Goal: Task Accomplishment & Management: Complete application form

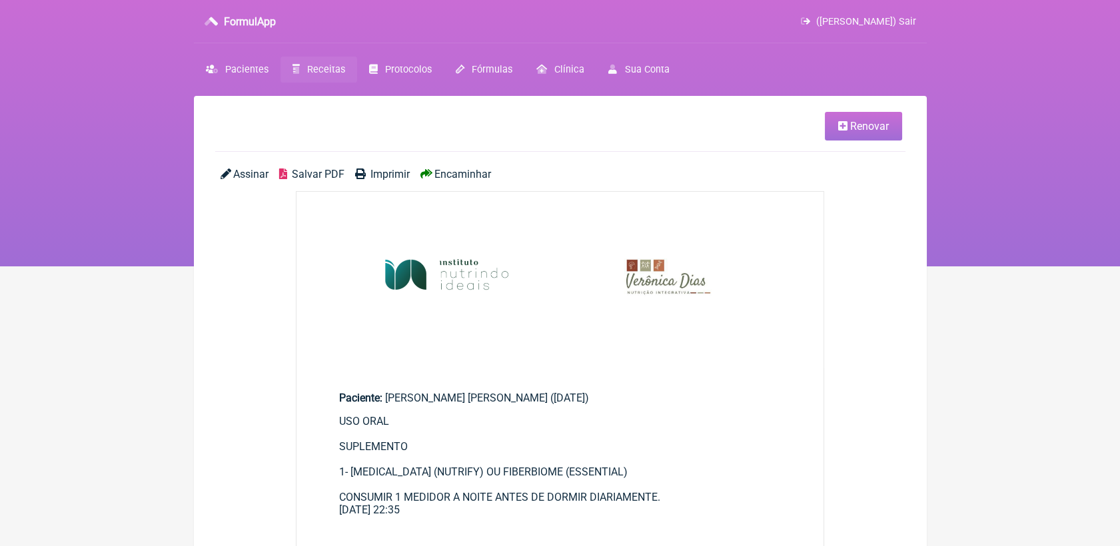
drag, startPoint x: 0, startPoint y: 0, endPoint x: 312, endPoint y: 64, distance: 319.0
click at [312, 64] on span "Receitas" at bounding box center [326, 69] width 38 height 11
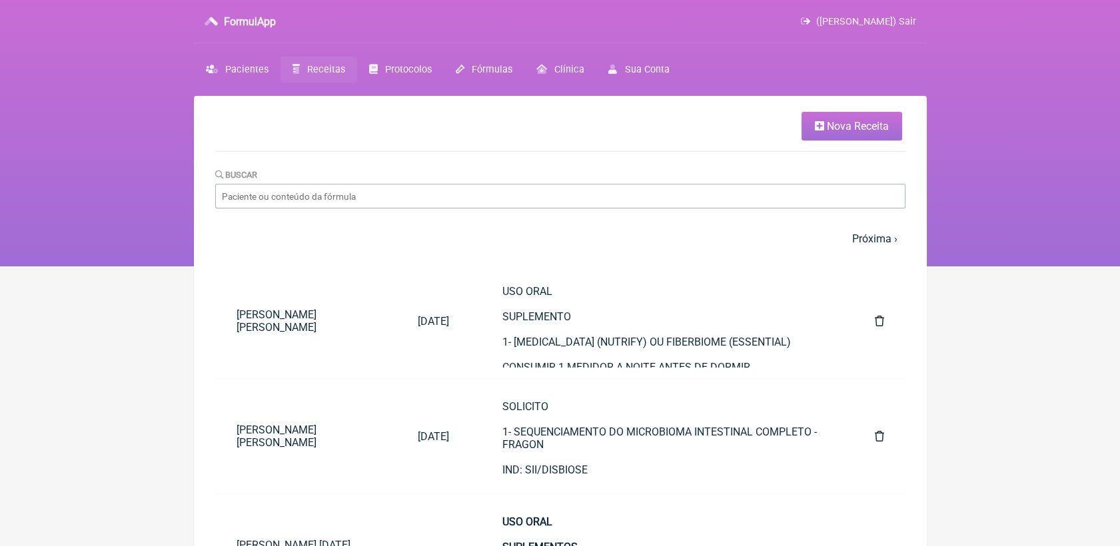
click at [842, 128] on span "Nova Receita" at bounding box center [858, 126] width 62 height 13
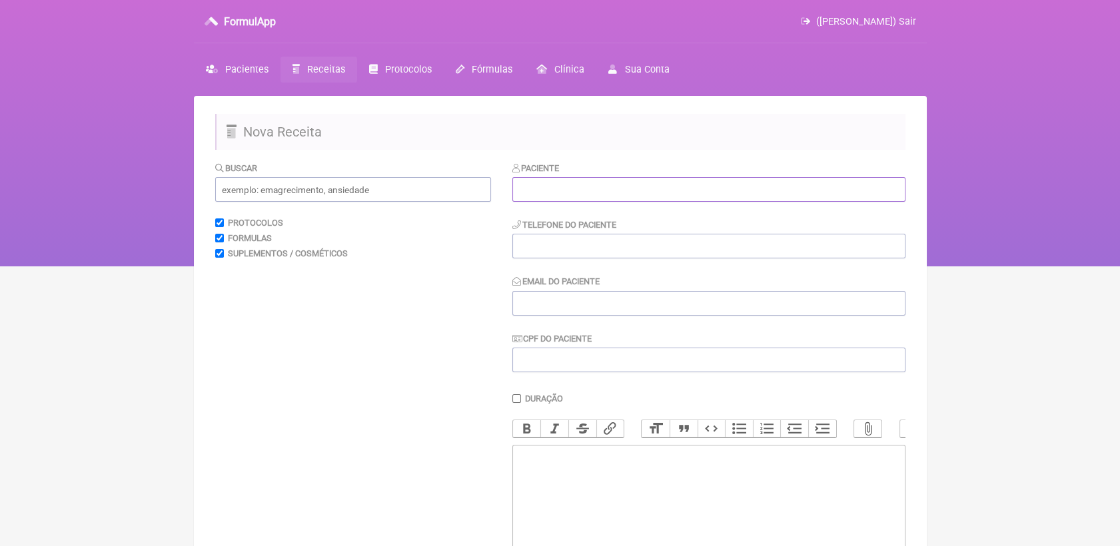
click at [556, 191] on input "text" at bounding box center [708, 189] width 393 height 25
paste input "[PERSON_NAME]"
type input "[PERSON_NAME]"
click at [605, 253] on input "tel" at bounding box center [708, 246] width 393 height 25
paste input "21 972029267"
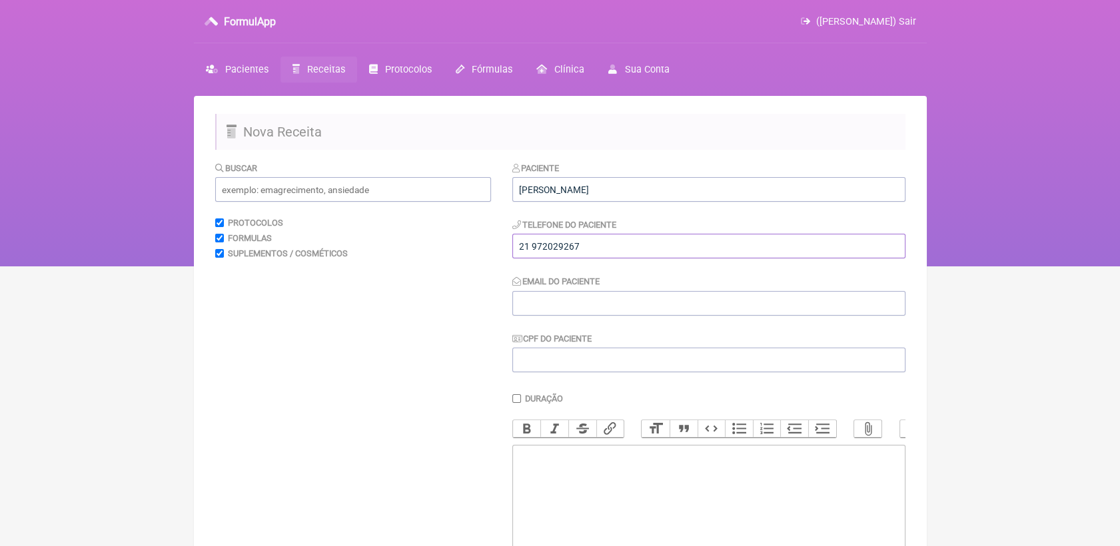
type input "21 972029267"
drag, startPoint x: 600, startPoint y: 302, endPoint x: 584, endPoint y: 257, distance: 47.4
click at [600, 302] on input "Email do Paciente" at bounding box center [708, 303] width 393 height 25
paste input "[EMAIL_ADDRESS][DOMAIN_NAME]"
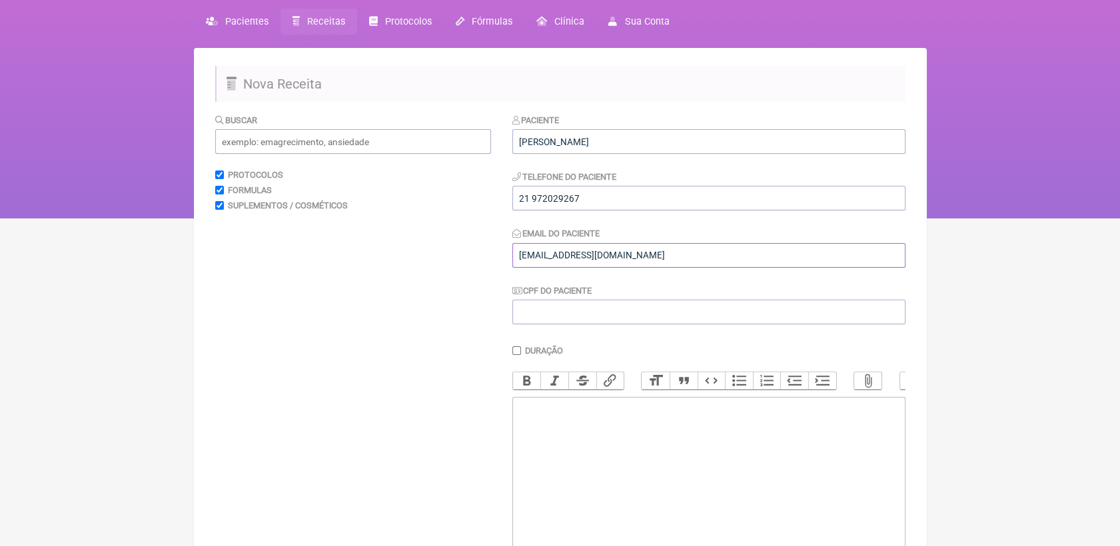
scroll to position [74, 0]
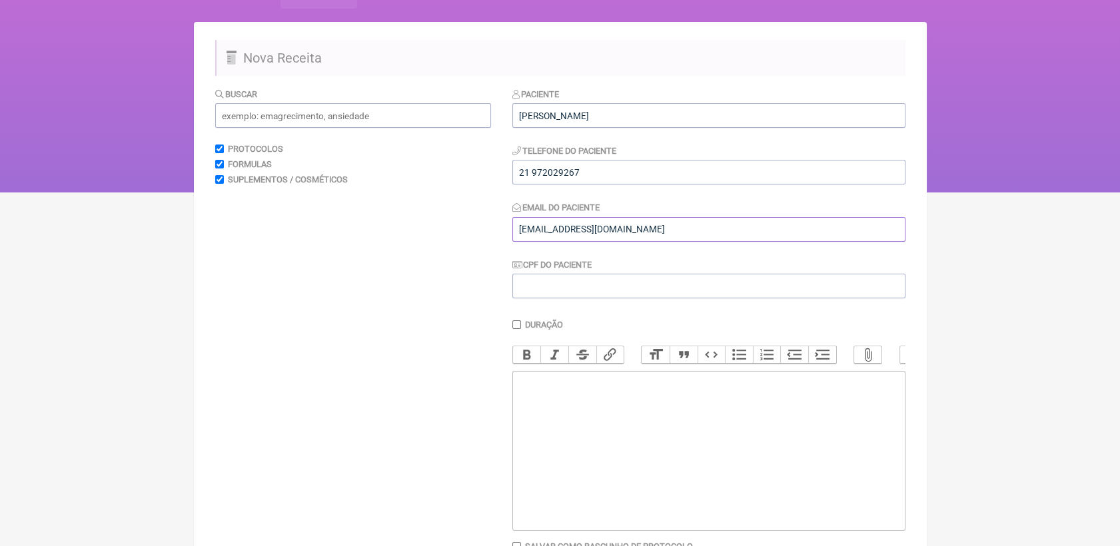
type input "[EMAIL_ADDRESS][DOMAIN_NAME]"
click at [620, 430] on trix-editor at bounding box center [708, 451] width 393 height 160
drag, startPoint x: 602, startPoint y: 395, endPoint x: 493, endPoint y: 404, distance: 109.6
click at [493, 404] on form "Buscar Protocolos Formulas Suplementos / Cosméticos Paciente [PERSON_NAME] Tele…" at bounding box center [560, 345] width 690 height 516
type trix-editor "<div><br><br></div>"
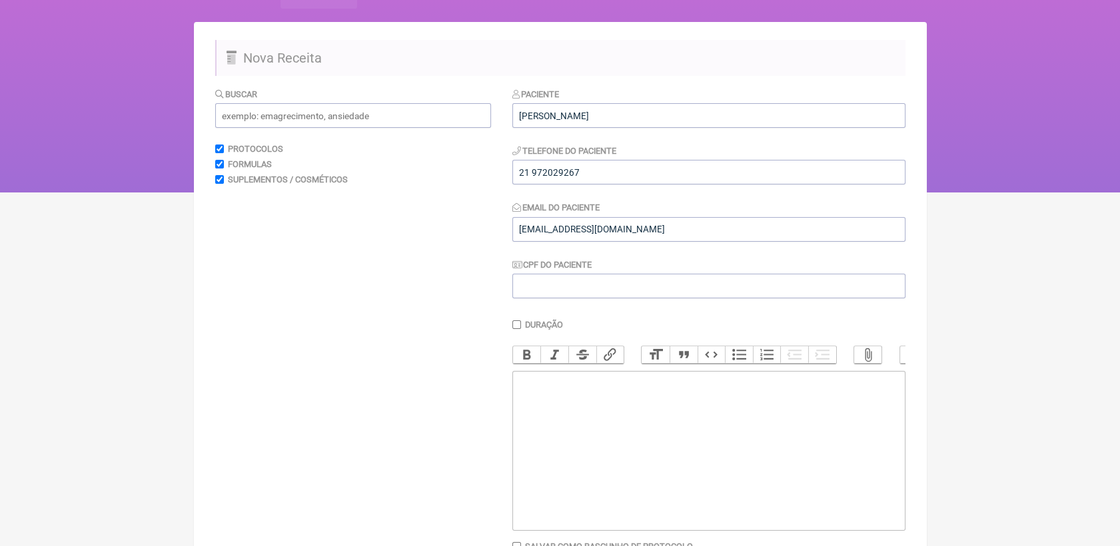
click at [621, 429] on trix-editor at bounding box center [708, 451] width 393 height 160
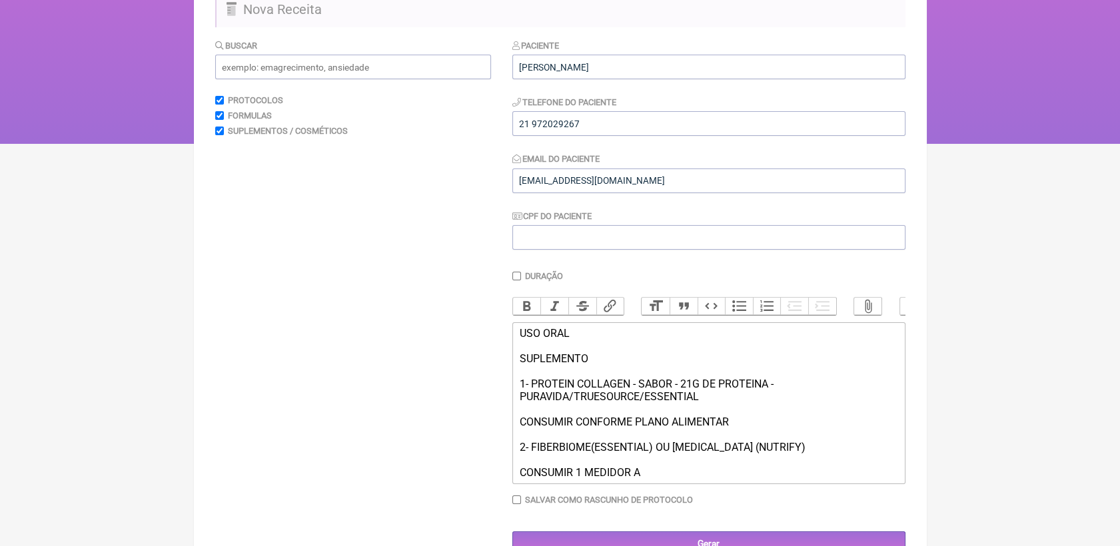
scroll to position [173, 0]
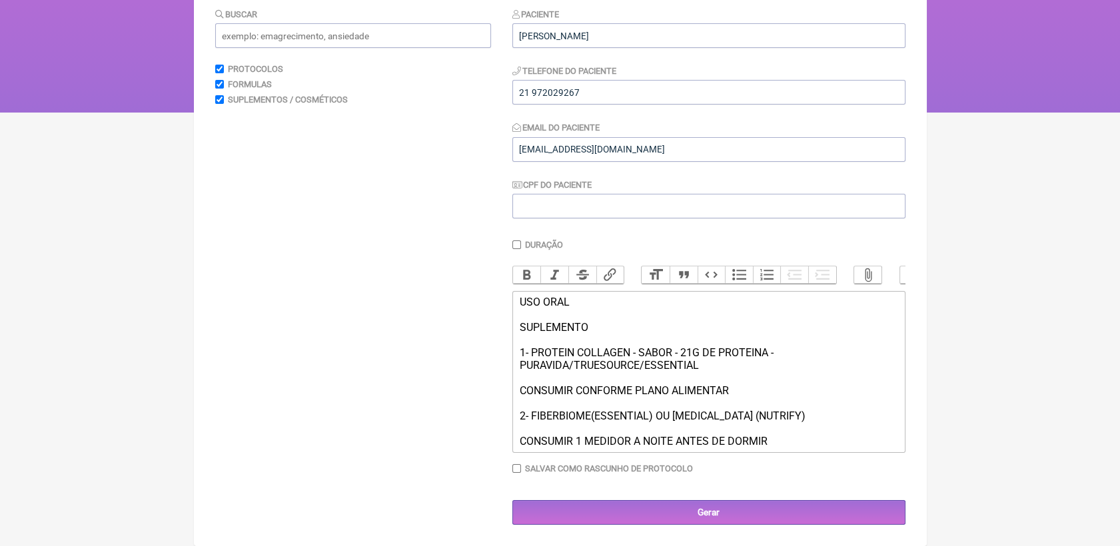
type trix-editor "<div>USO ORAL&nbsp;<br><br>SUPLEMENTO<br><br>1- PROTEIN COLLAGEN - SABOR - 21G …"
drag, startPoint x: 518, startPoint y: 296, endPoint x: 602, endPoint y: 322, distance: 88.7
click at [602, 322] on div "USO ORAL SUPLEMENTO 1- PROTEIN COLLAGEN - SABOR - 21G DE PROTEINA - PURAVIDA/TR…" at bounding box center [708, 372] width 378 height 152
click at [522, 267] on button "Bold" at bounding box center [527, 275] width 28 height 17
drag, startPoint x: 519, startPoint y: 348, endPoint x: 786, endPoint y: 345, distance: 266.5
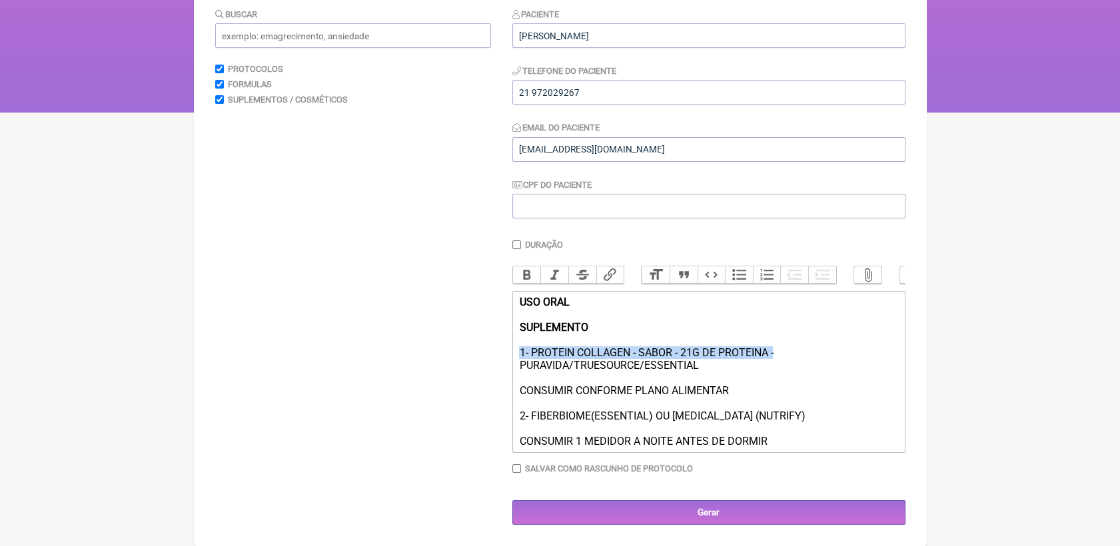
click at [786, 345] on div "USO ORAL SUPLEMENTO 1- PROTEIN COLLAGEN - SABOR - 21G DE PROTEINA - PURAVIDA/TR…" at bounding box center [708, 372] width 378 height 152
click at [523, 267] on button "Bold" at bounding box center [527, 275] width 28 height 17
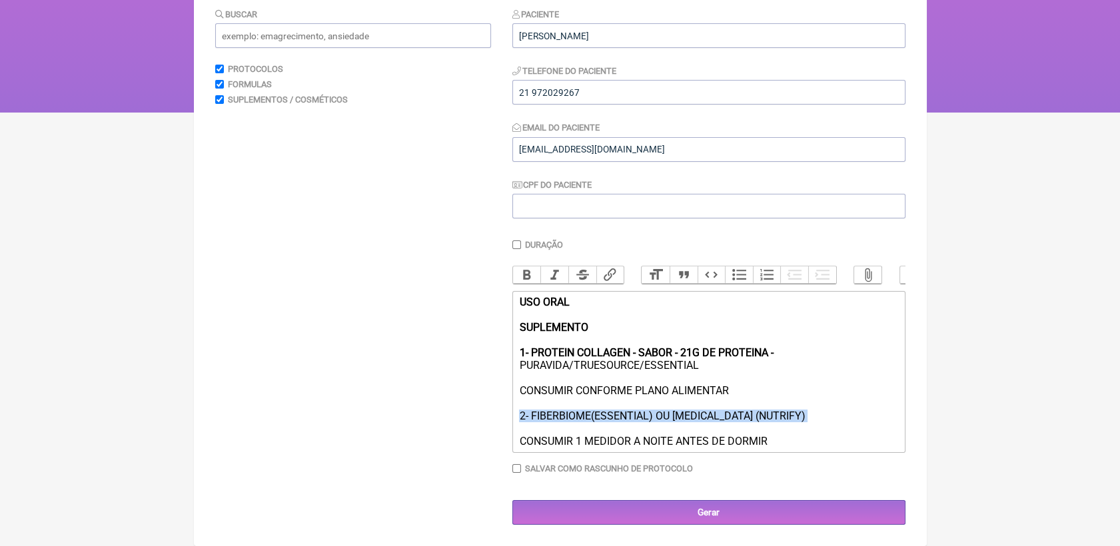
drag, startPoint x: 520, startPoint y: 413, endPoint x: 738, endPoint y: 430, distance: 218.6
click at [738, 430] on div "USO ORAL SUPLEMENTO 1- PROTEIN COLLAGEN - SABOR - 21G DE PROTEINA - PURAVIDA/TR…" at bounding box center [708, 372] width 378 height 152
click at [530, 267] on button "Bold" at bounding box center [527, 275] width 28 height 17
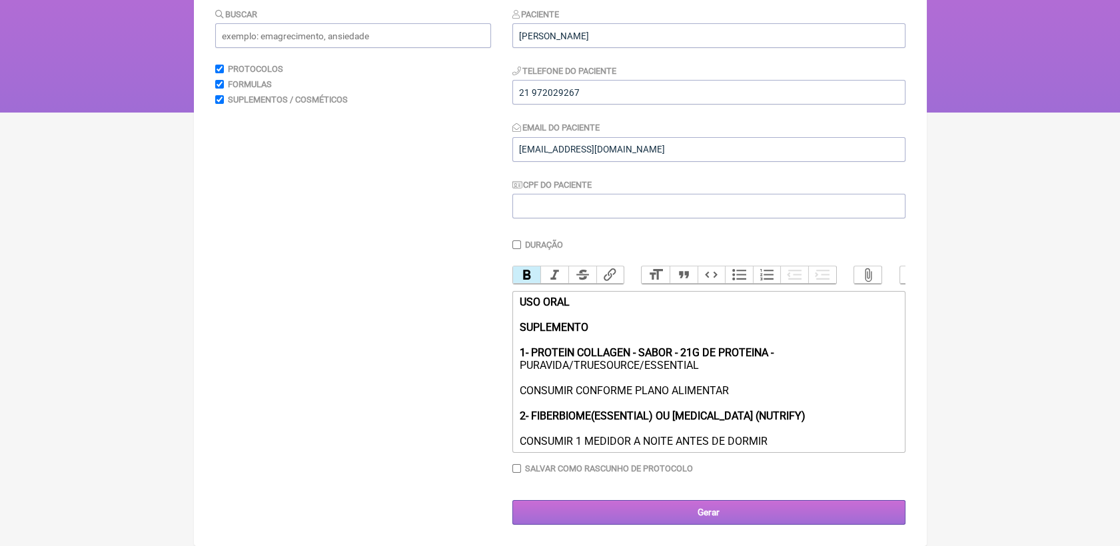
click at [702, 506] on input "Gerar" at bounding box center [708, 512] width 393 height 25
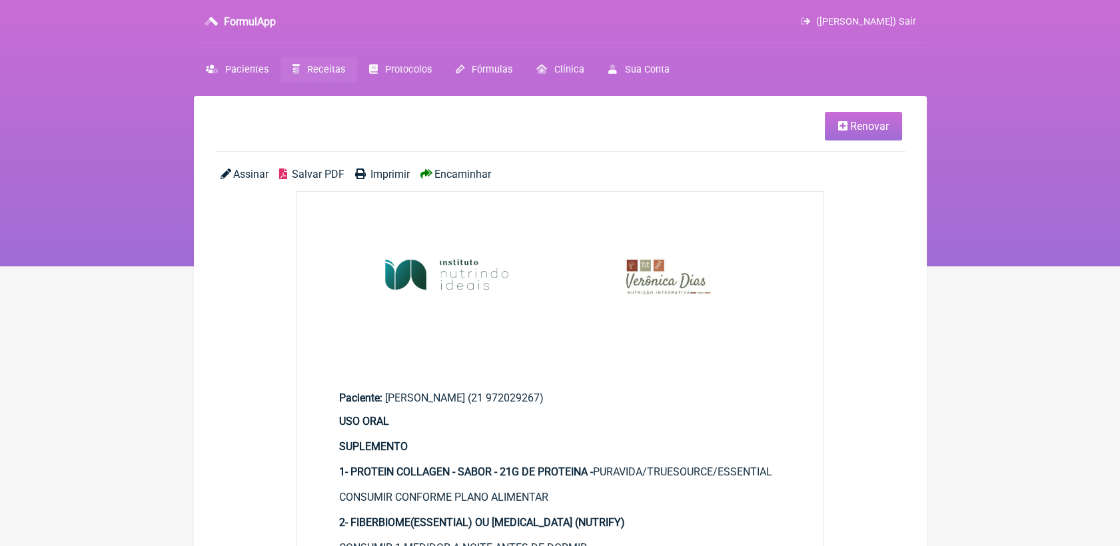
click at [316, 179] on span "Salvar PDF" at bounding box center [318, 174] width 53 height 13
click at [308, 62] on link "Receitas" at bounding box center [318, 70] width 77 height 26
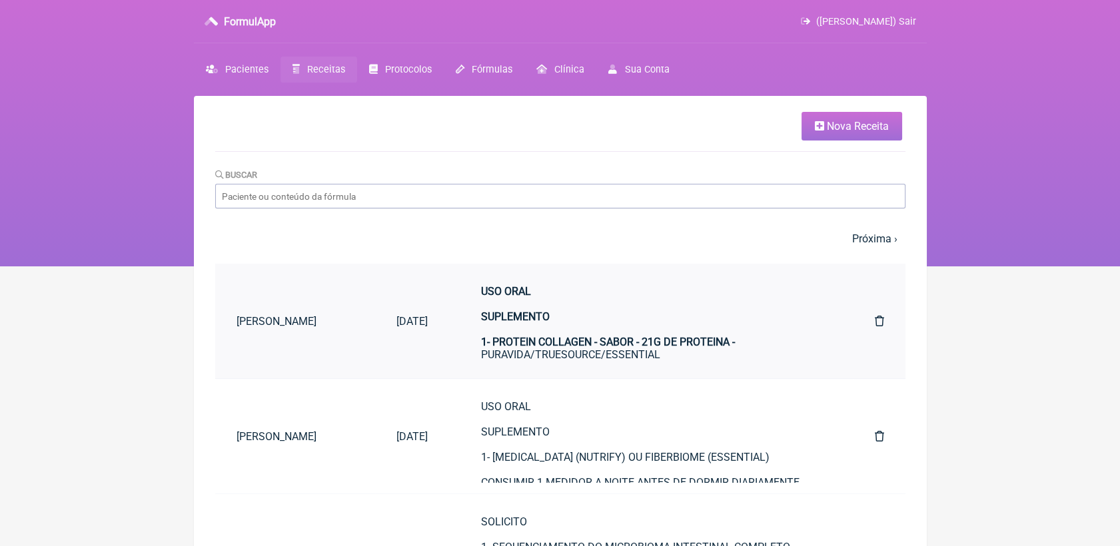
scroll to position [74, 0]
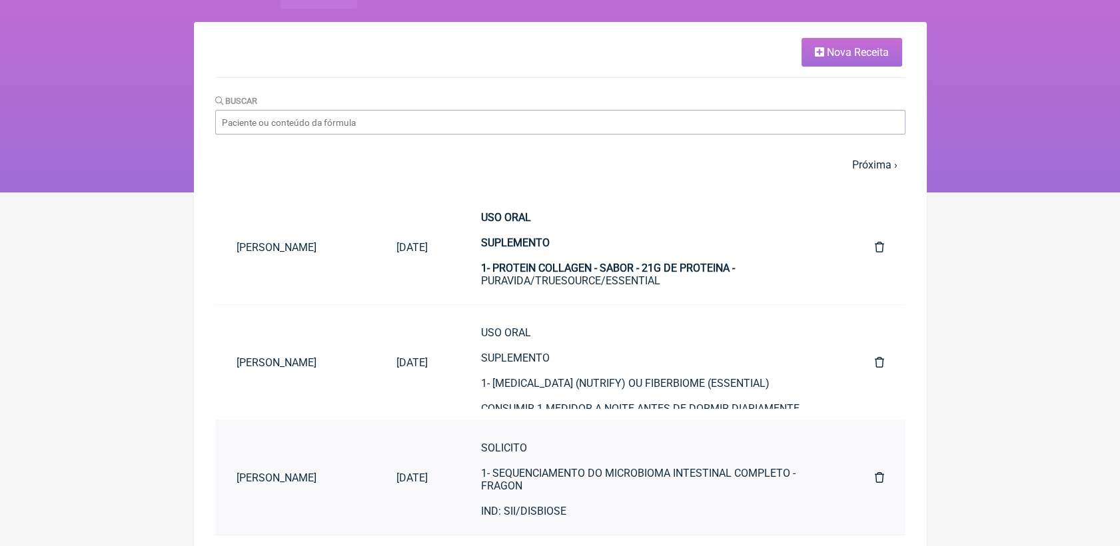
click at [518, 502] on div "SOLICITO 1- SEQUENCIAMENTO DO MICROBIOMA INTESTINAL COMPLETO - FRAGON IND: SII/…" at bounding box center [651, 480] width 340 height 76
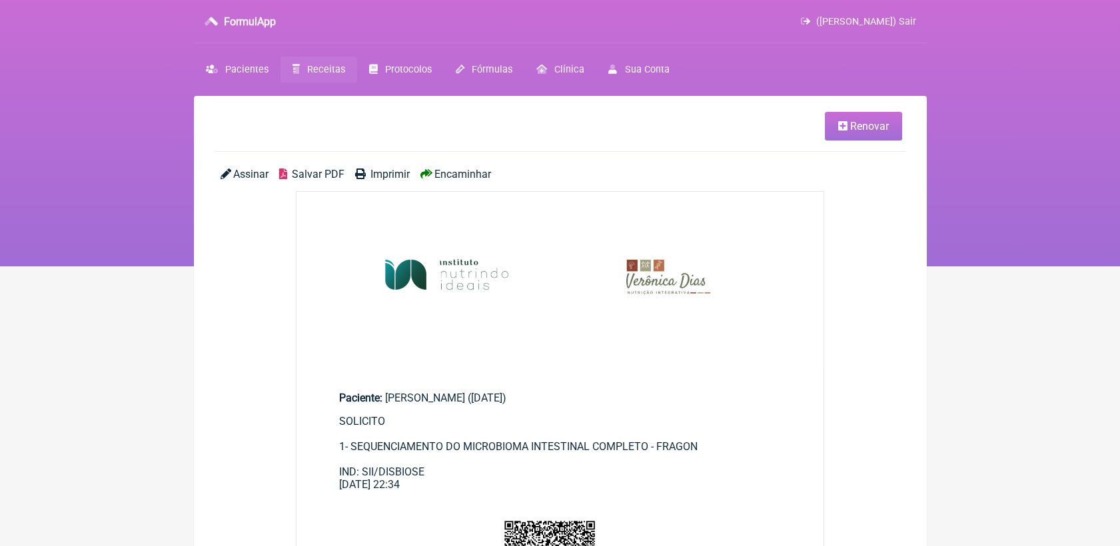
click at [842, 127] on icon at bounding box center [842, 126] width 9 height 11
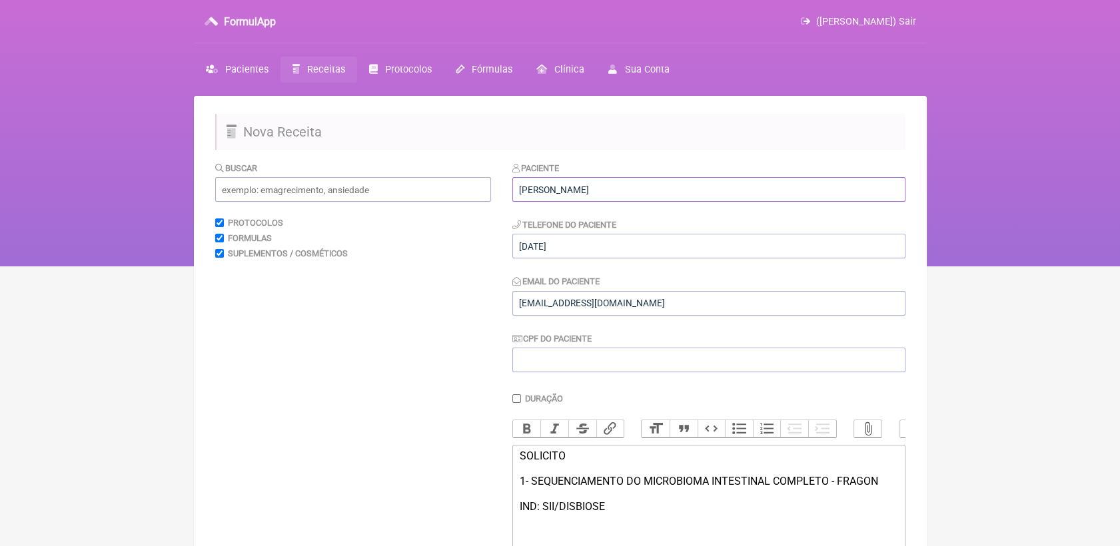
drag, startPoint x: 516, startPoint y: 189, endPoint x: 682, endPoint y: 196, distance: 165.4
click at [682, 196] on input "[PERSON_NAME] [PERSON_NAME]" at bounding box center [708, 189] width 393 height 25
paste input "Clerli de Mattos Teixeira"
type input "Clerli de Mattos Teixeira"
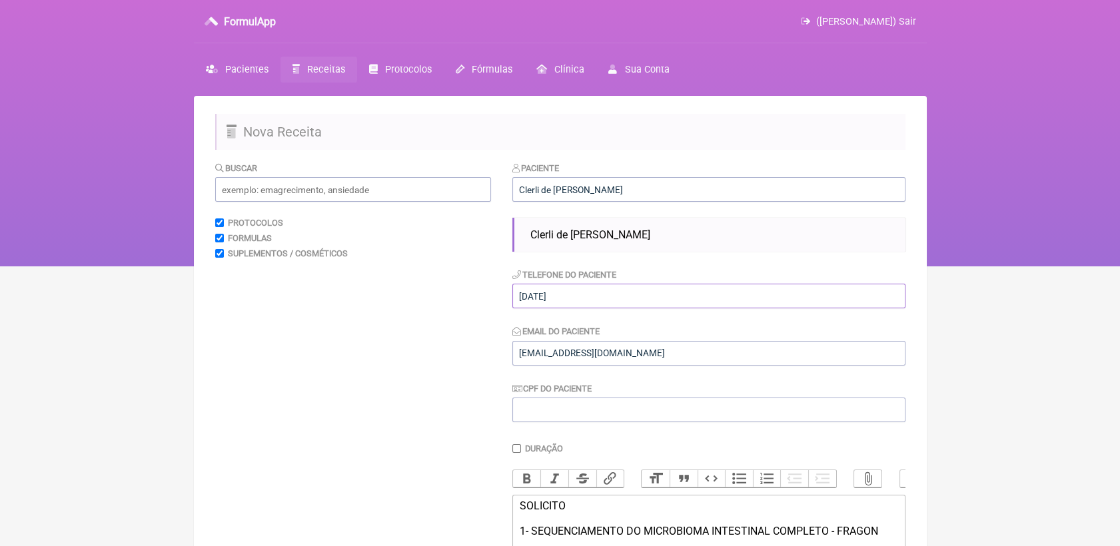
drag, startPoint x: 592, startPoint y: 259, endPoint x: 490, endPoint y: 252, distance: 102.8
click at [490, 252] on form "Buscar Protocolos Formulas Suplementos / Cosméticos Paciente Clerli de Mattos T…" at bounding box center [560, 444] width 690 height 566
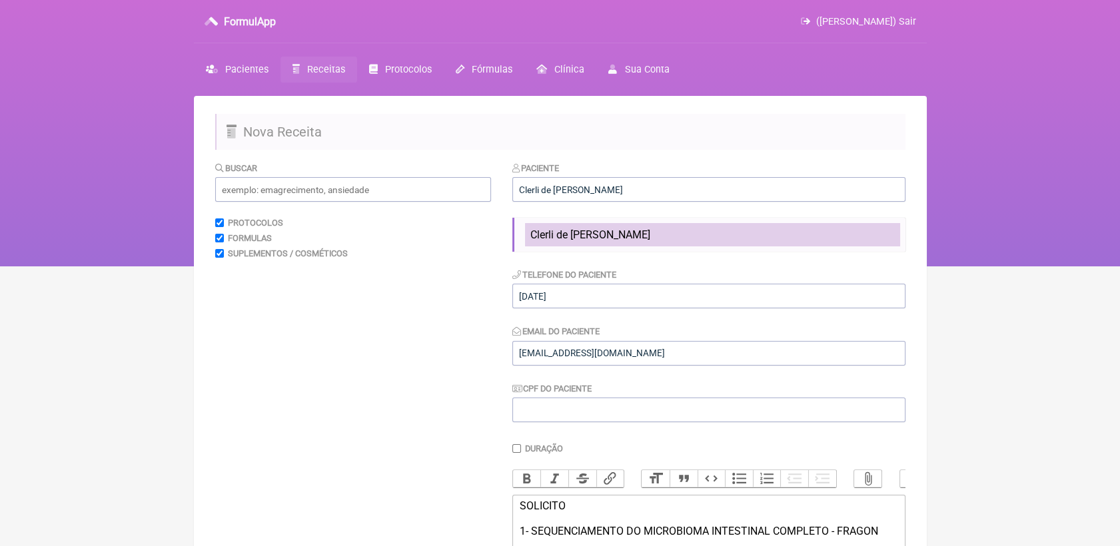
click at [581, 233] on span "Clerli de Mattos Teixeira" at bounding box center [590, 235] width 120 height 13
type input "21 99716-6652"
type input "CLERLI@GMAIL.COM"
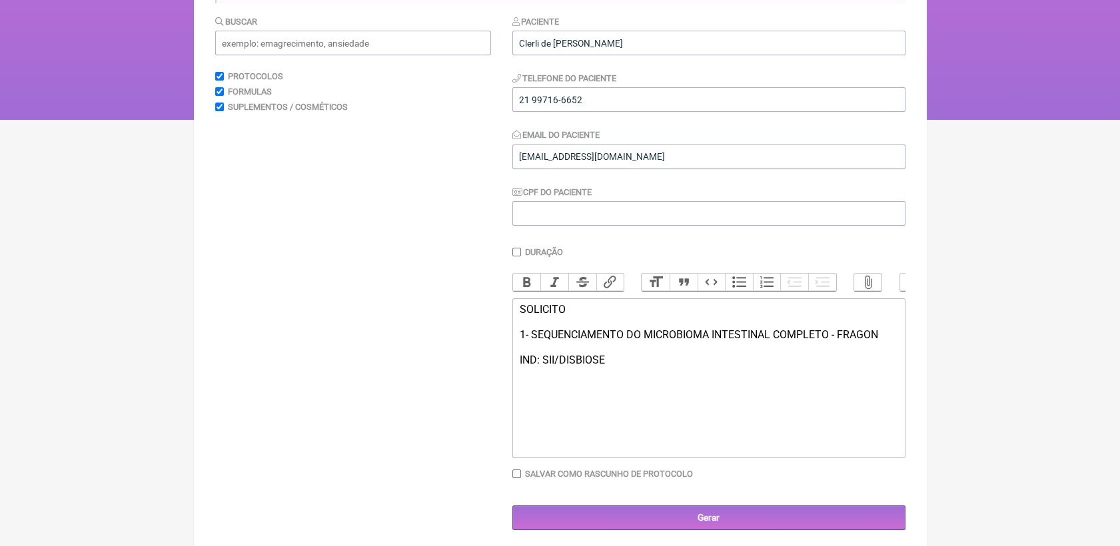
scroll to position [148, 0]
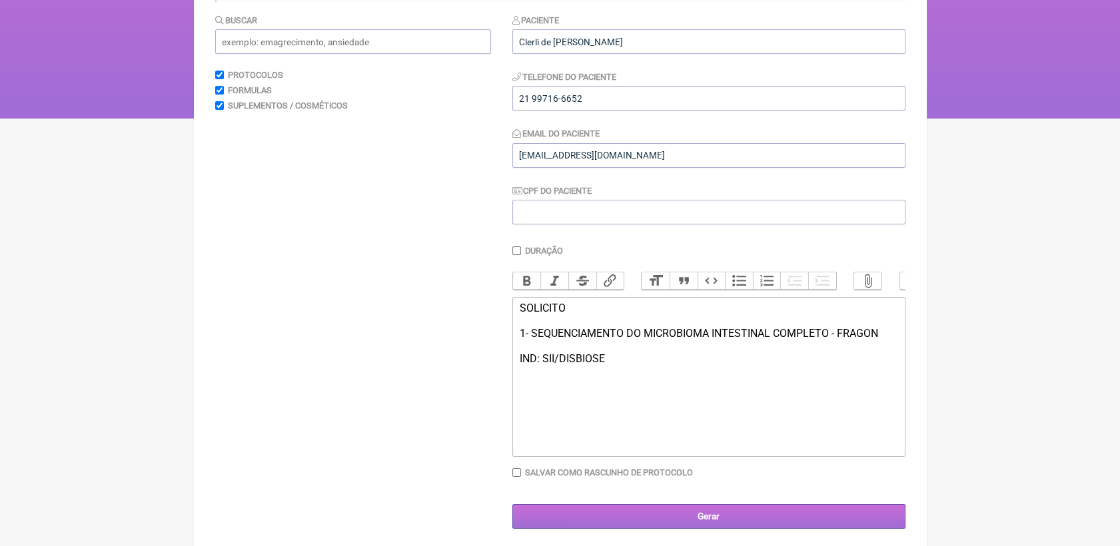
click at [694, 529] on input "Gerar" at bounding box center [708, 516] width 393 height 25
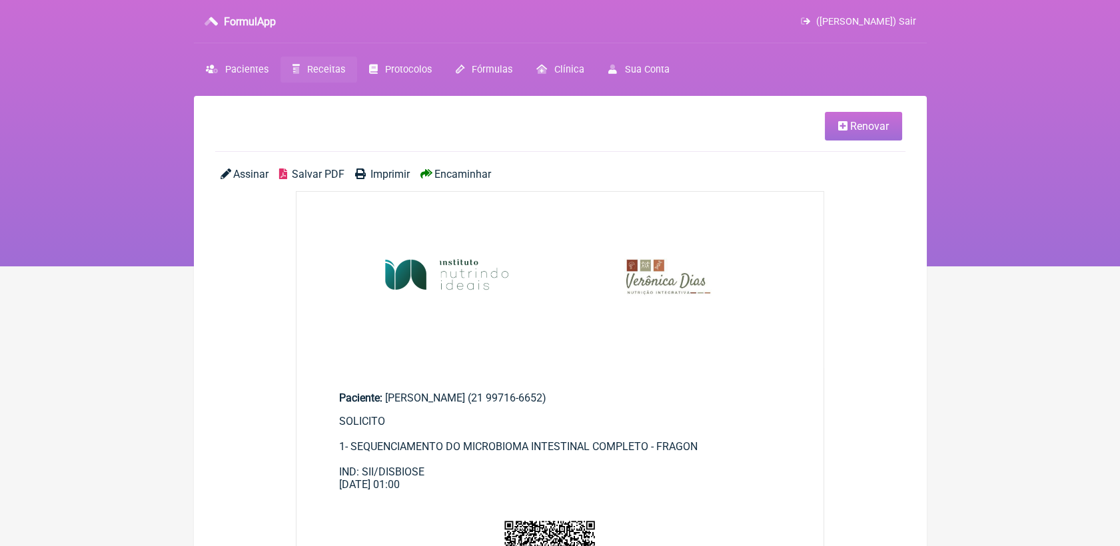
click at [899, 136] on link "Renovar" at bounding box center [863, 126] width 77 height 29
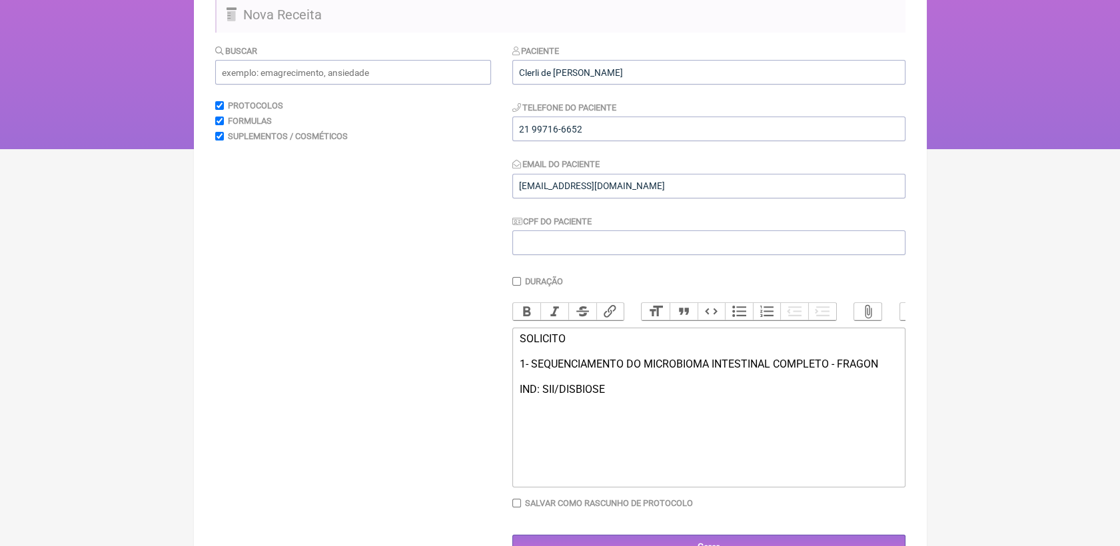
scroll to position [167, 0]
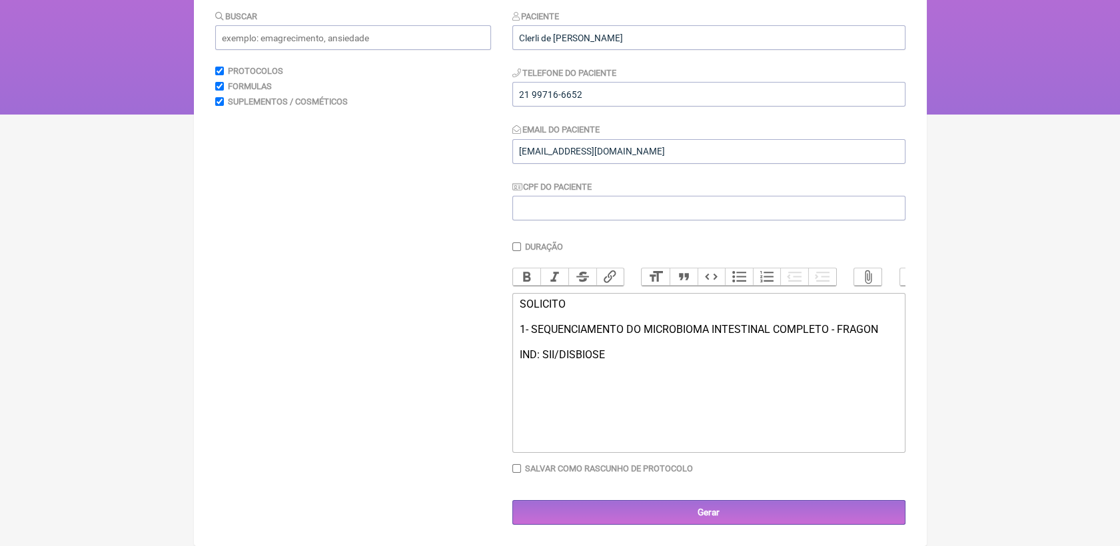
drag, startPoint x: 520, startPoint y: 307, endPoint x: 689, endPoint y: 367, distance: 179.5
click at [689, 367] on trix-editor "SOLICITO 1- SEQUENCIAMENTO DO MICROBIOMA INTESTINAL COMPLETO - FRAGON IND: SII/…" at bounding box center [708, 373] width 393 height 160
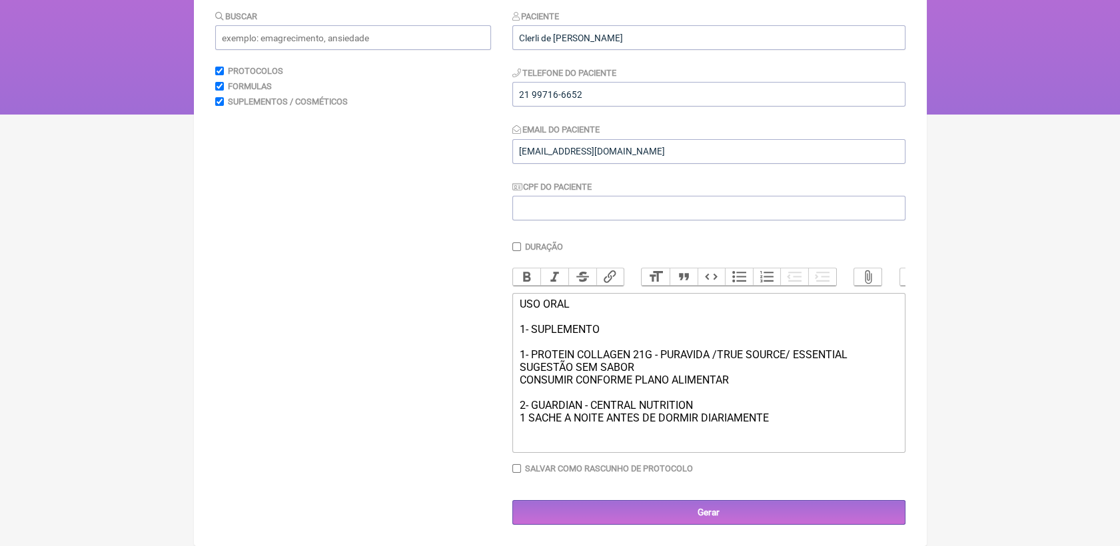
click at [516, 421] on trix-editor "USO ORAL 1- SUPLEMENTO 1- PROTEIN COLLAGEN 21G - PURAVIDA /TRUE SOURCE/ ESSENTI…" at bounding box center [708, 373] width 393 height 160
drag, startPoint x: 699, startPoint y: 409, endPoint x: 487, endPoint y: 261, distance: 258.4
click at [519, 403] on div "USO ORAL 1- SUPLEMENTO 1- PROTEIN COLLAGEN 21G - PURAVIDA /TRUE SOURCE/ ESSENTI…" at bounding box center [708, 367] width 378 height 139
click at [524, 269] on button "Bold" at bounding box center [527, 277] width 28 height 17
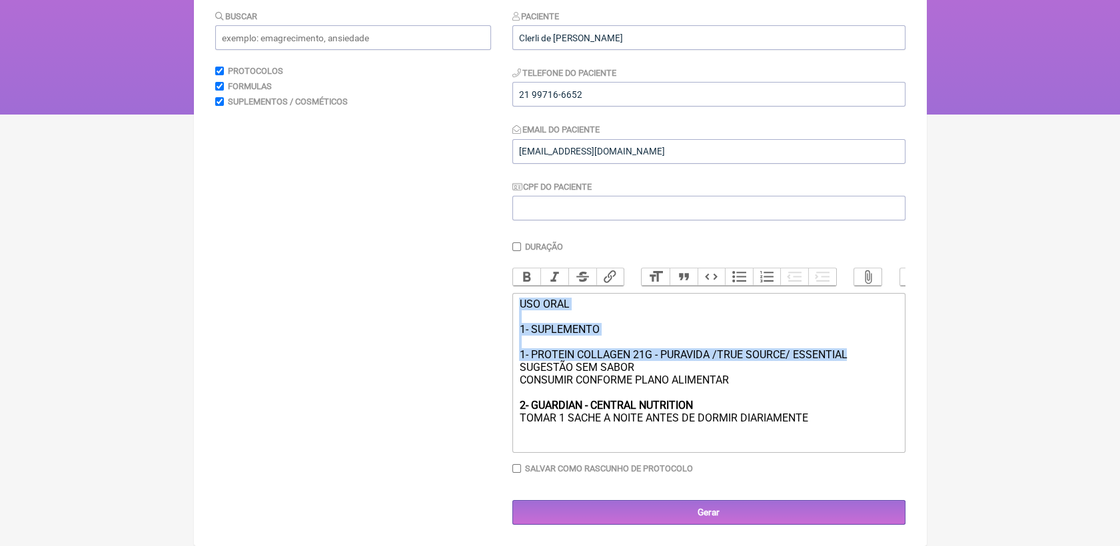
drag, startPoint x: 520, startPoint y: 302, endPoint x: 859, endPoint y: 351, distance: 343.3
click at [859, 351] on div "USO ORAL 1- SUPLEMENTO 1- PROTEIN COLLAGEN 21G - PURAVIDA /TRUE SOURCE/ ESSENTI…" at bounding box center [708, 367] width 378 height 139
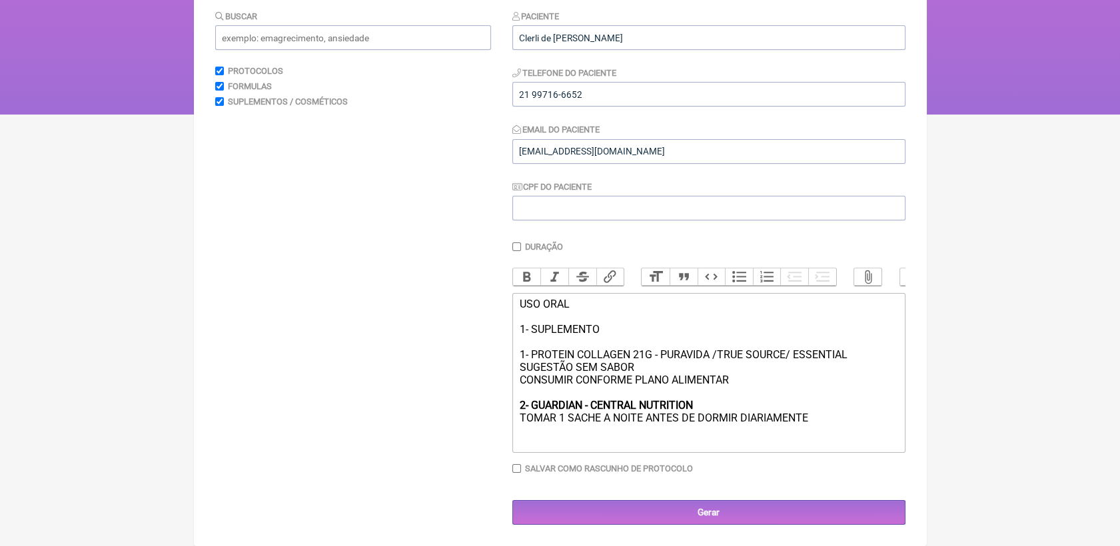
click at [524, 274] on button "Bold" at bounding box center [527, 277] width 28 height 17
click at [533, 330] on strong "USO ORAL 1- SUPLEMENTO 1- PROTEIN COLLAGEN 21G - PURAVIDA /TRUE SOURCE/ ESSENTI…" at bounding box center [683, 329] width 328 height 63
type trix-editor "<div><strong>USO ORAL<br><br>SUPLEMENTO<br><br>1- PROTEIN COLLAGEN 21G - PURAVI…"
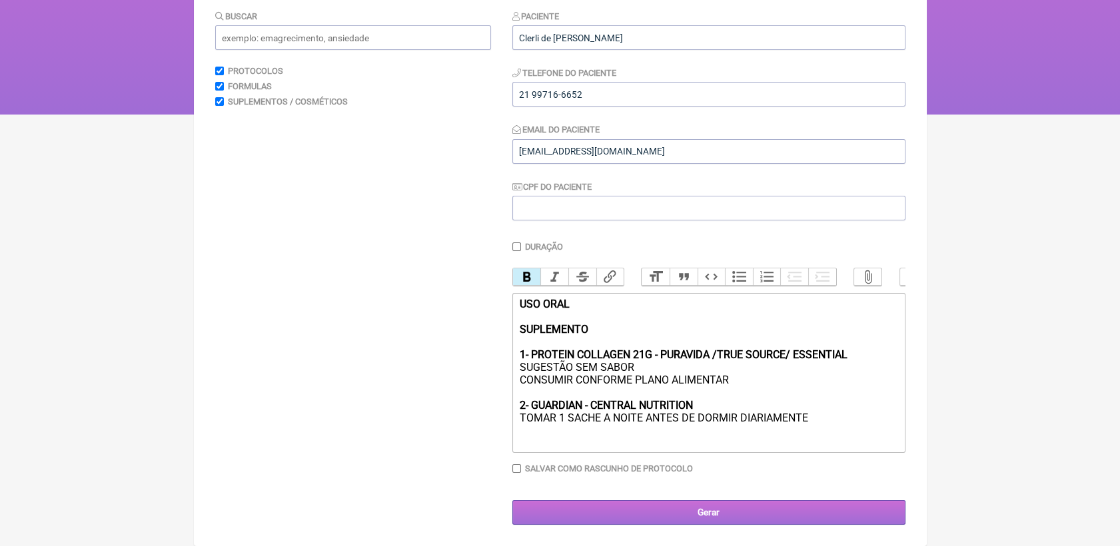
click at [613, 516] on input "Gerar" at bounding box center [708, 512] width 393 height 25
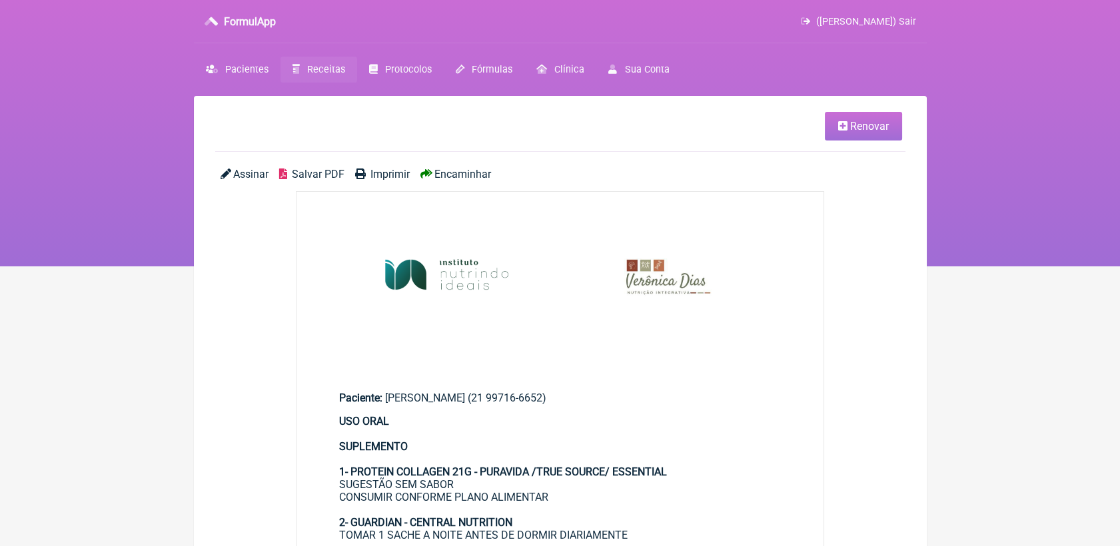
click at [301, 171] on span "Salvar PDF" at bounding box center [318, 174] width 53 height 13
